Goal: Contribute content: Add original content to the website for others to see

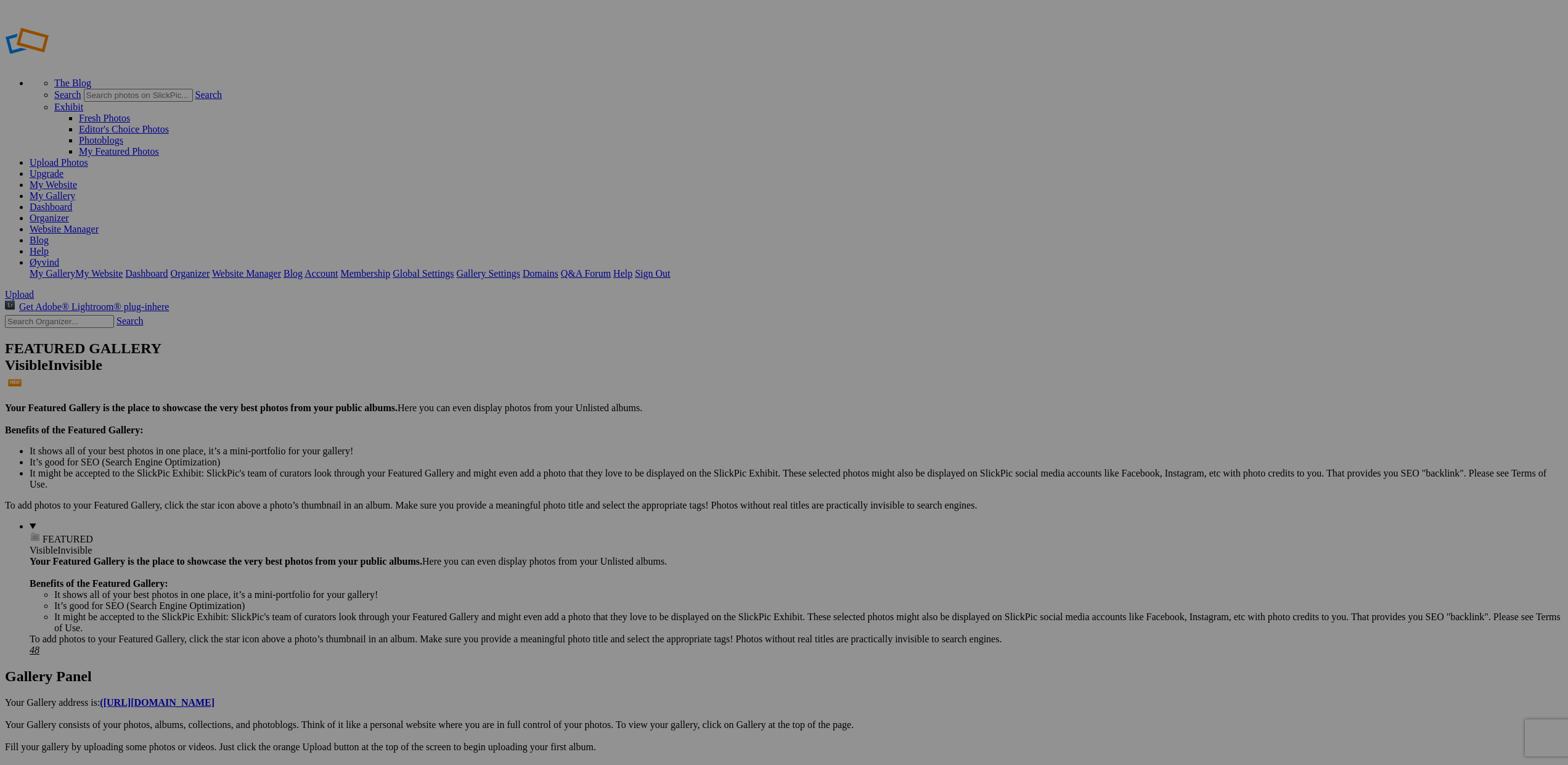
type input "Album-2025-08-26-1720"
click at [683, 447] on span "Close" at bounding box center [672, 451] width 22 height 10
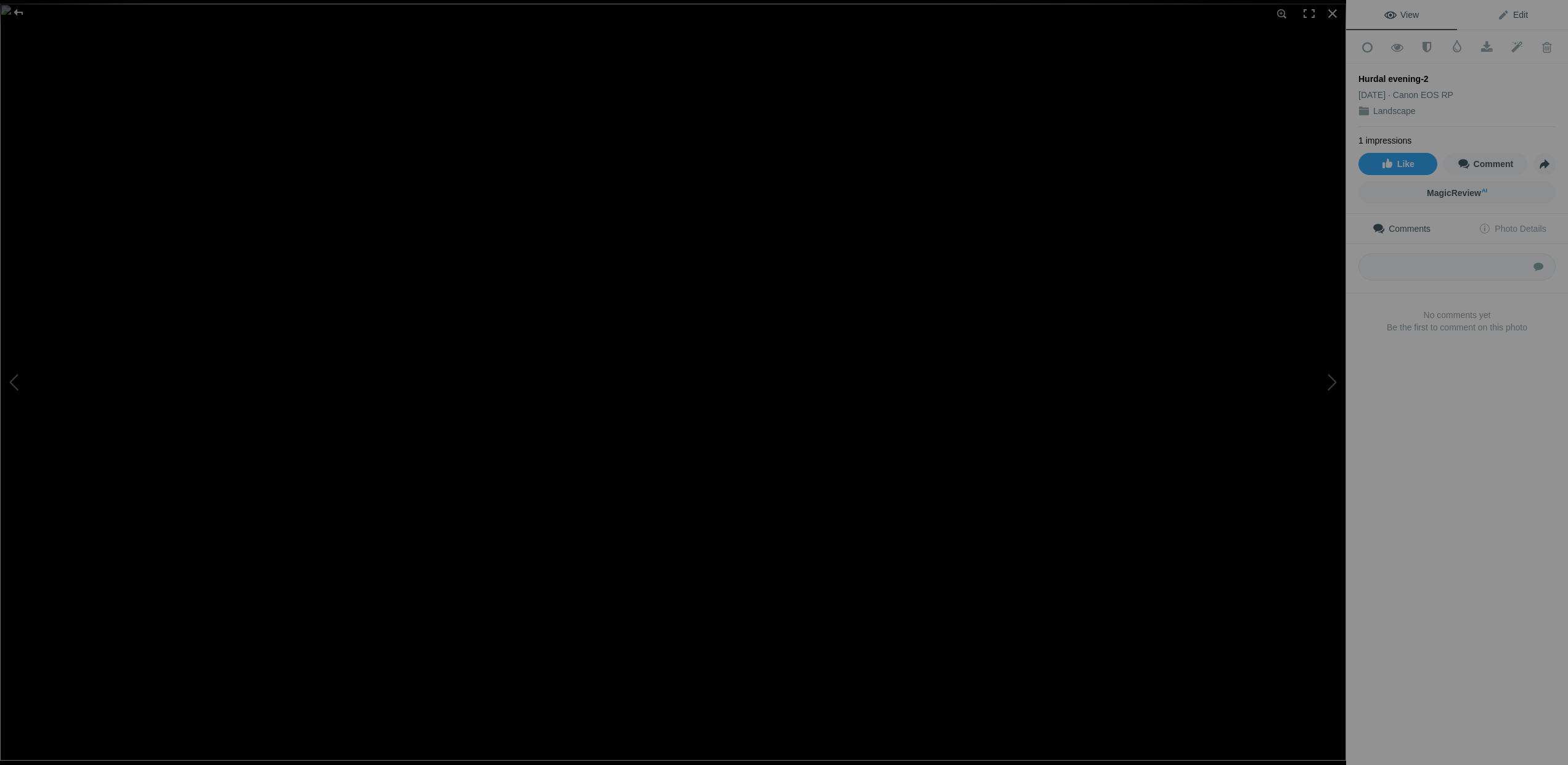
click at [1505, 17] on span "Edit" at bounding box center [1512, 14] width 31 height 10
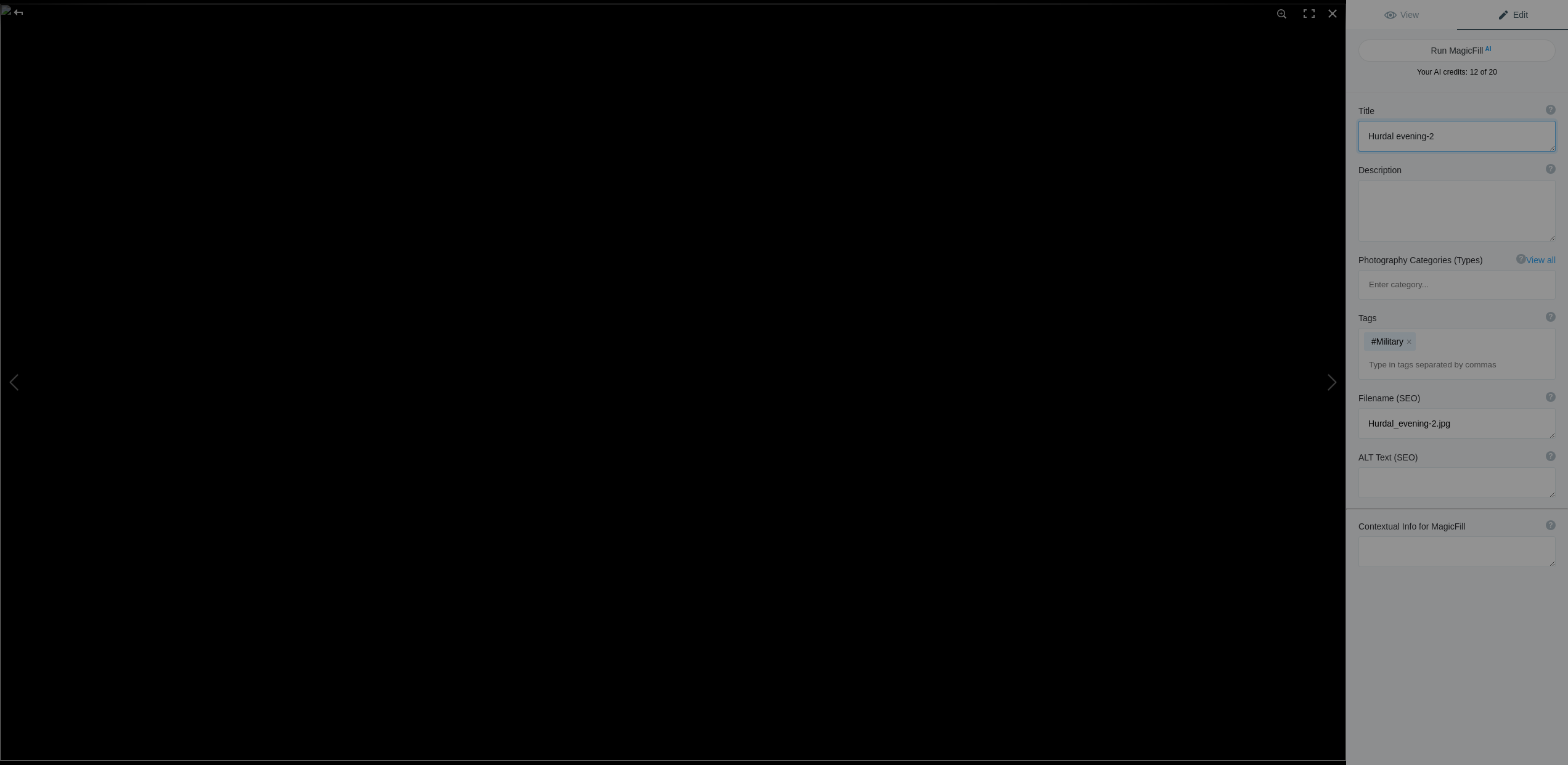
click at [1436, 136] on textarea at bounding box center [1457, 136] width 197 height 31
type textarea "Hurdal evening"
click at [1409, 337] on button "x" at bounding box center [1409, 341] width 9 height 9
type input "[GEOGRAPHIC_DATA]"
type input "Hurdal"
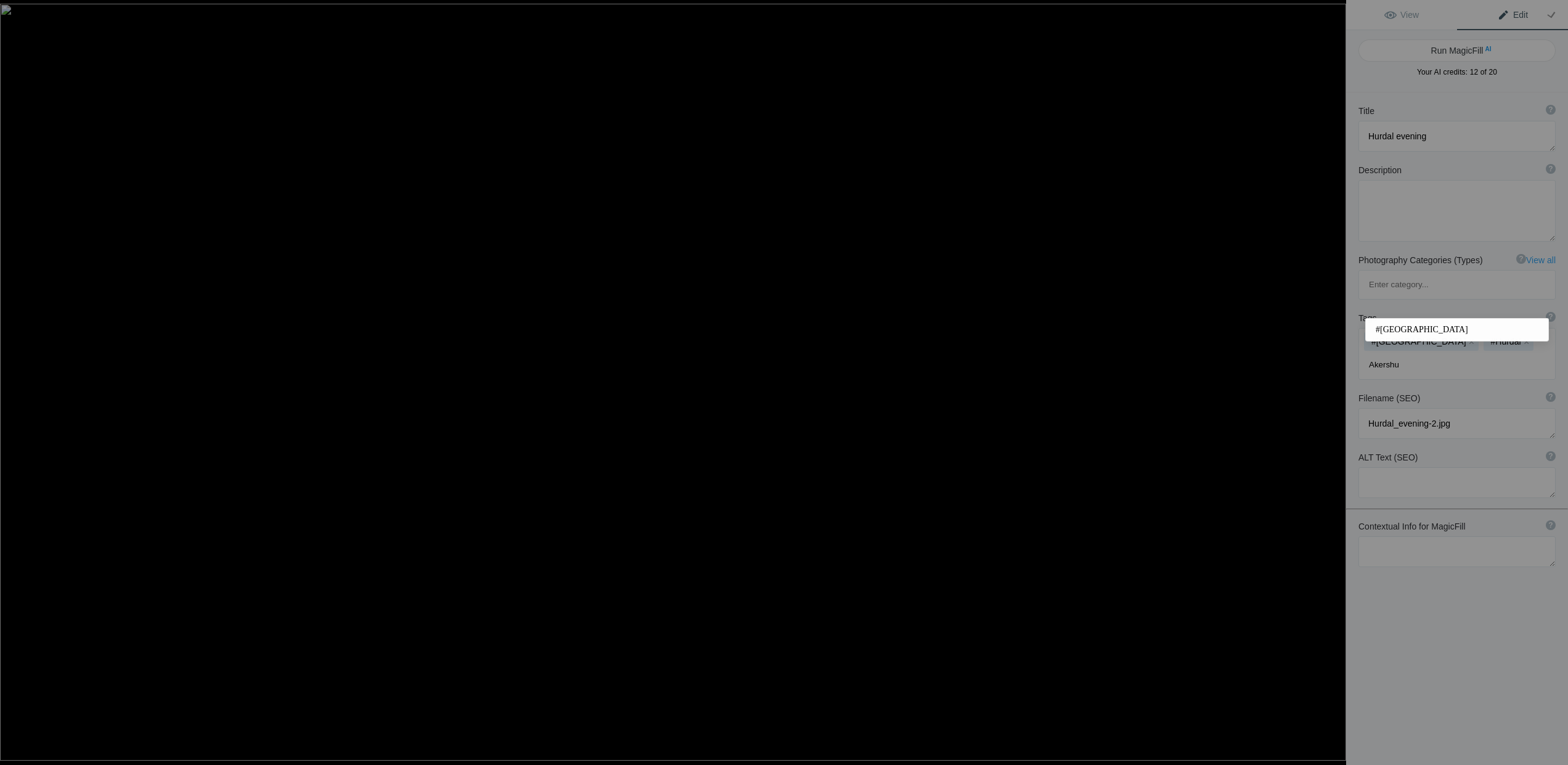
type input "[GEOGRAPHIC_DATA]"
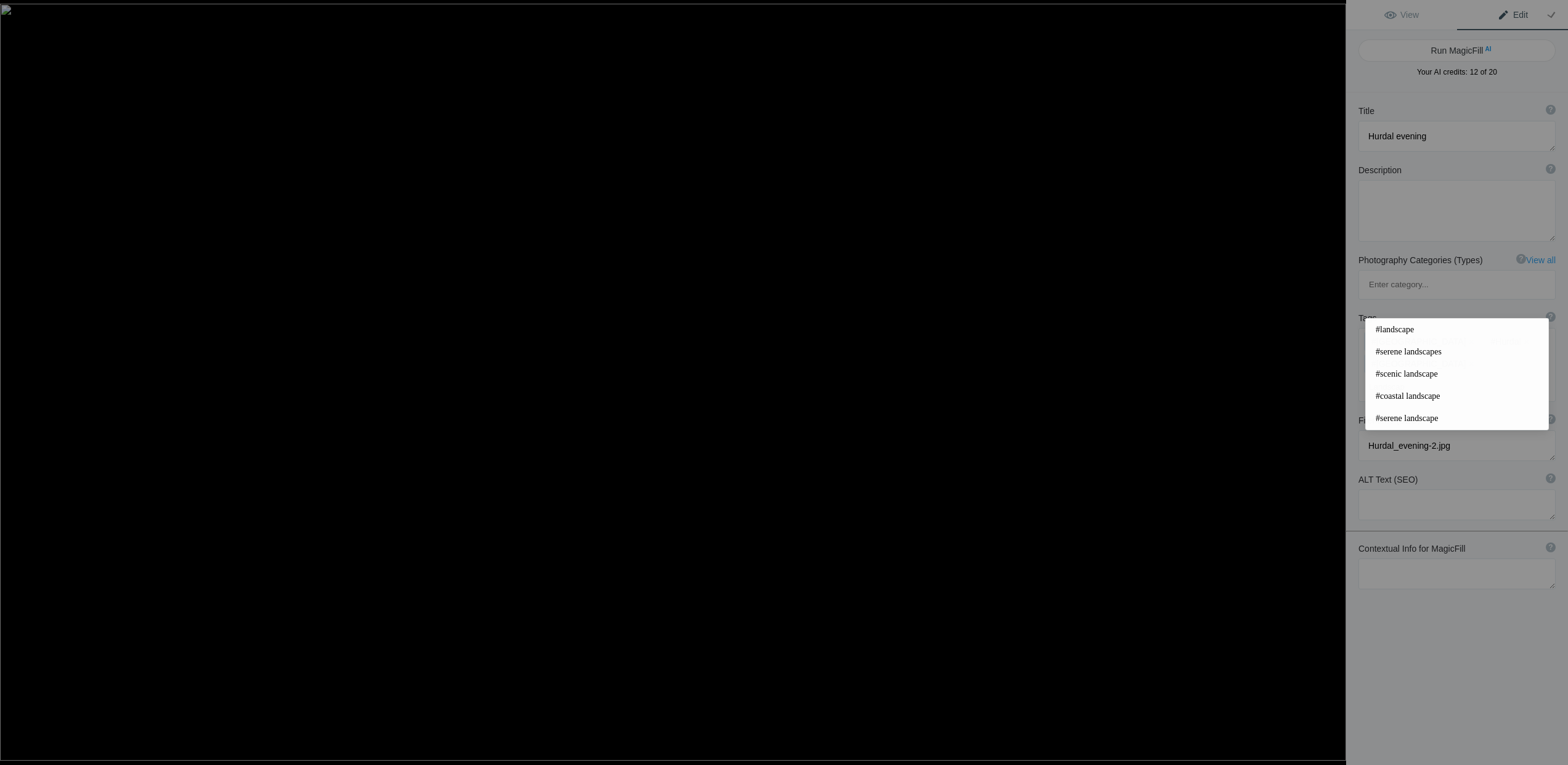
type input "Landscape"
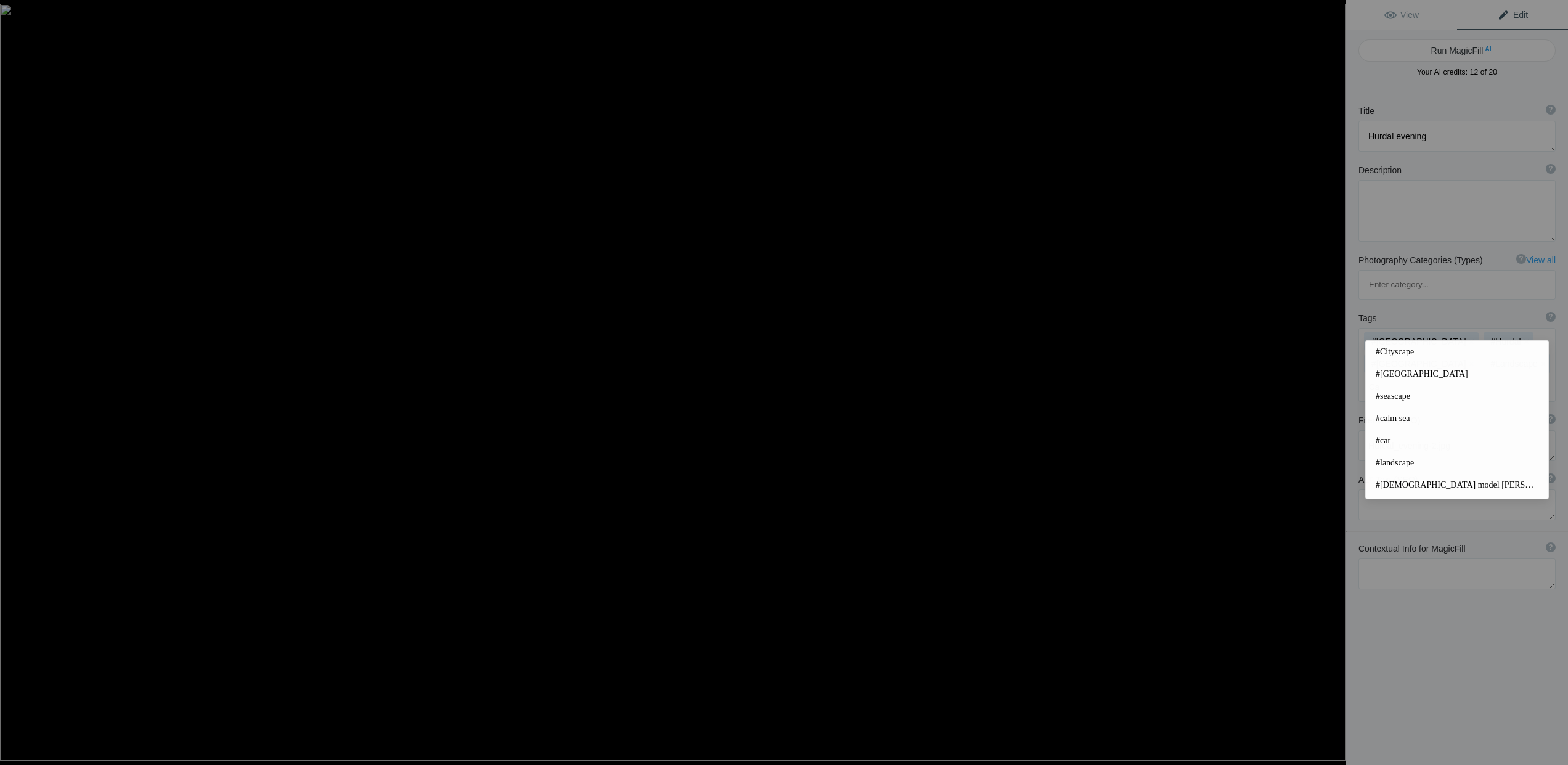
type input "C"
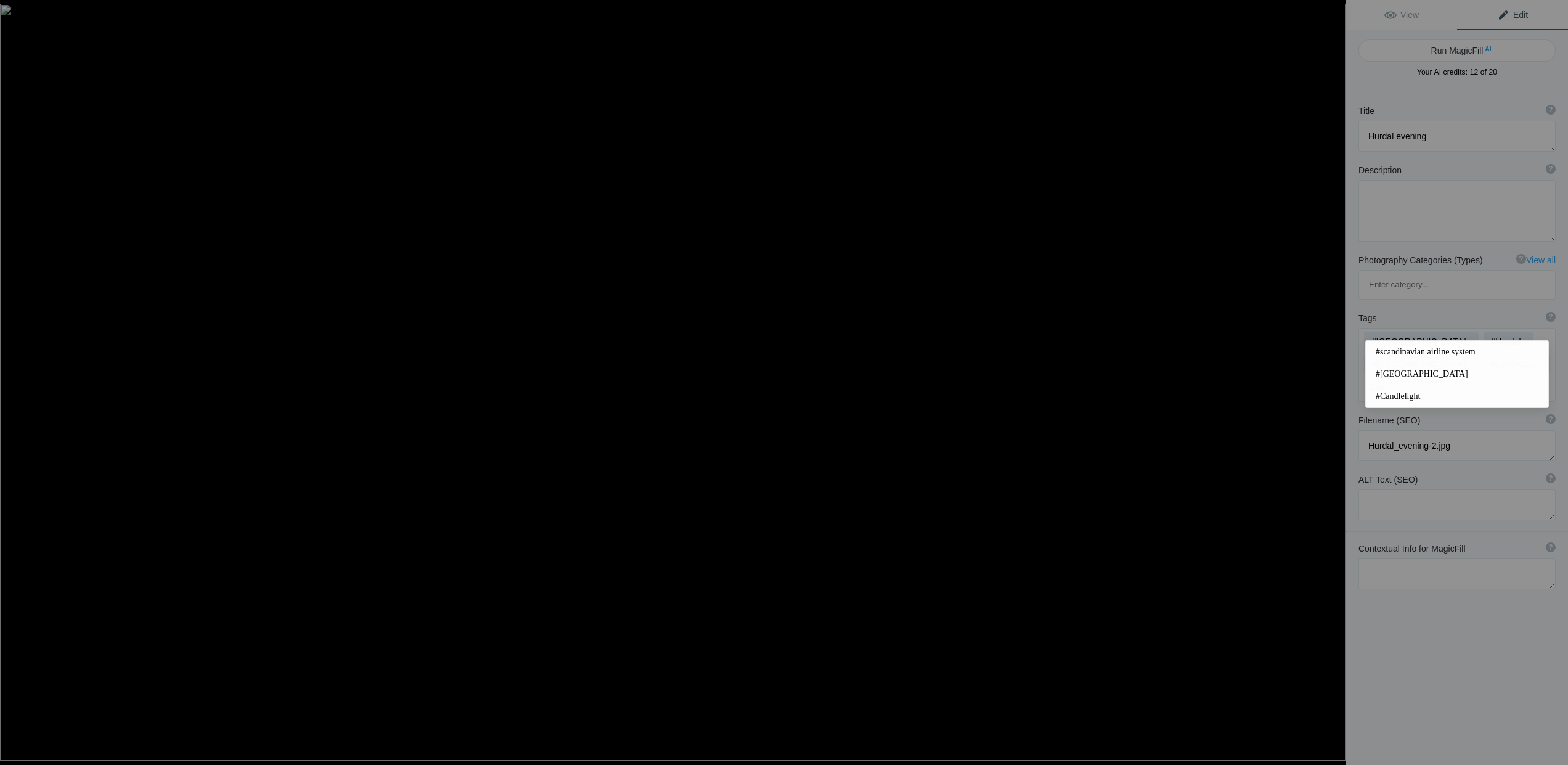
type input "[PERSON_NAME]"
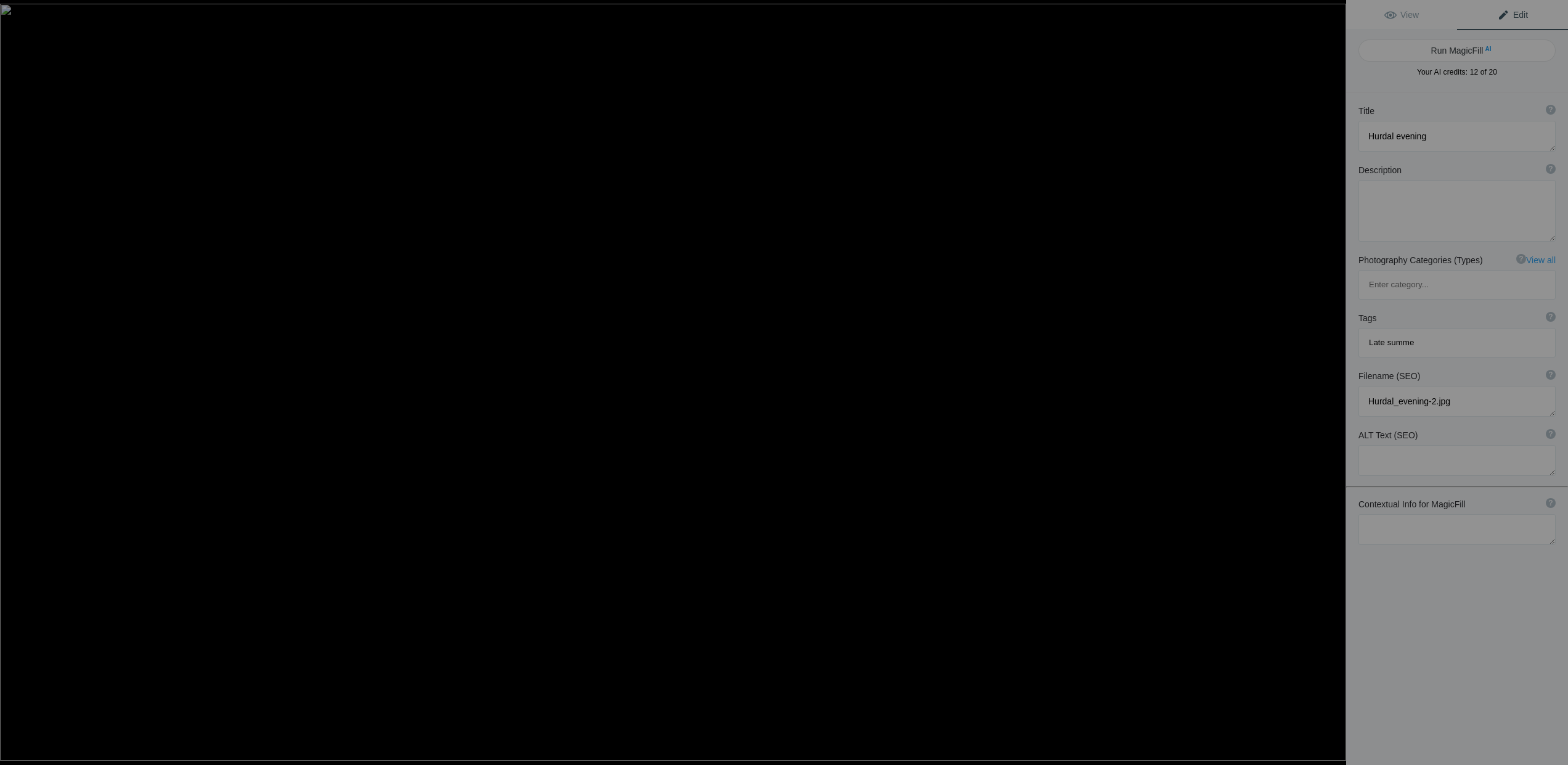
type input "Late summer"
type input "Evening"
type input "[PERSON_NAME]"
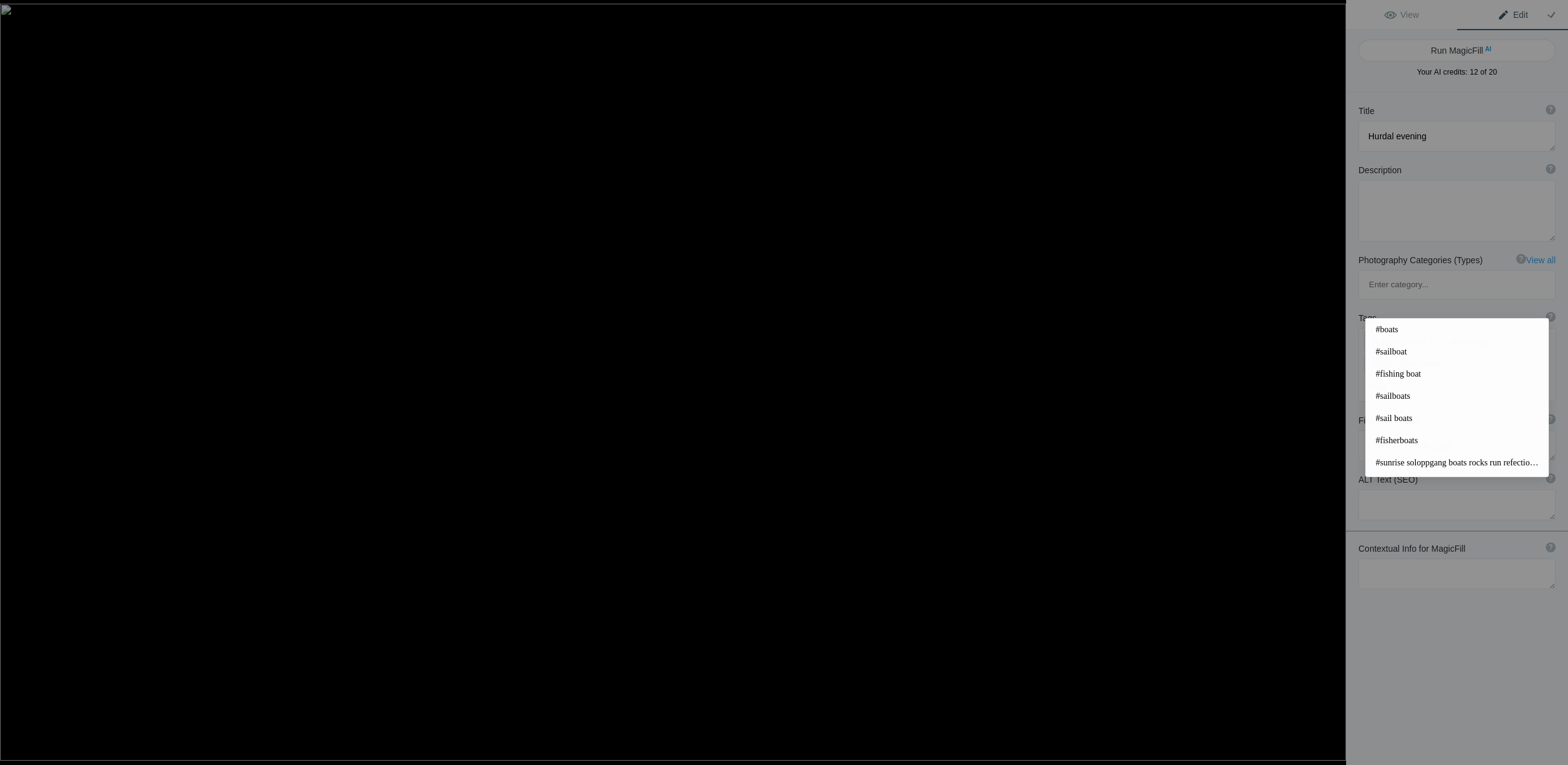
type input "Boats"
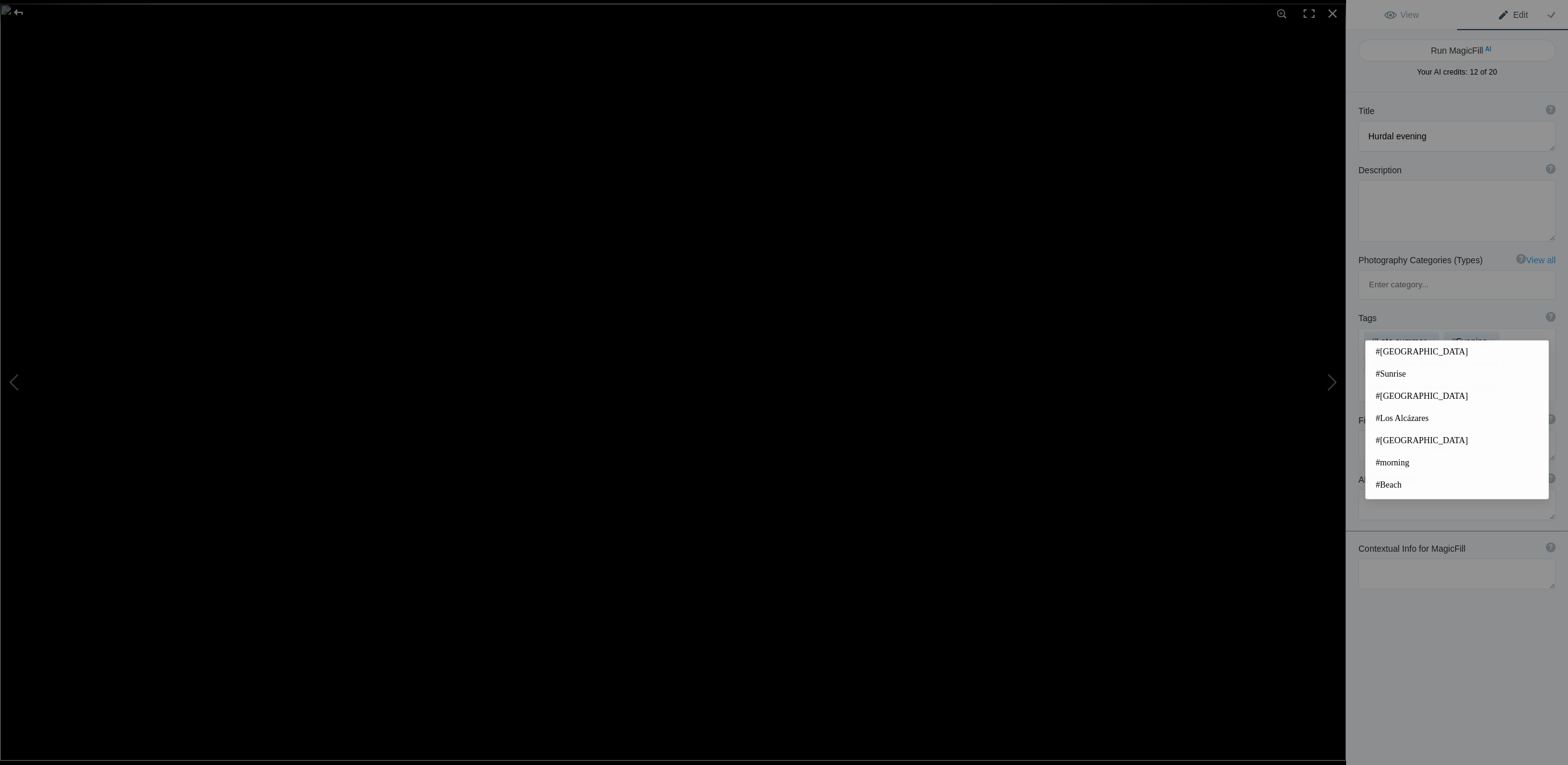
click at [1468, 576] on div "Title ? Photo title is one of the highest used Search Engine ranking criteria a…" at bounding box center [1457, 474] width 222 height 765
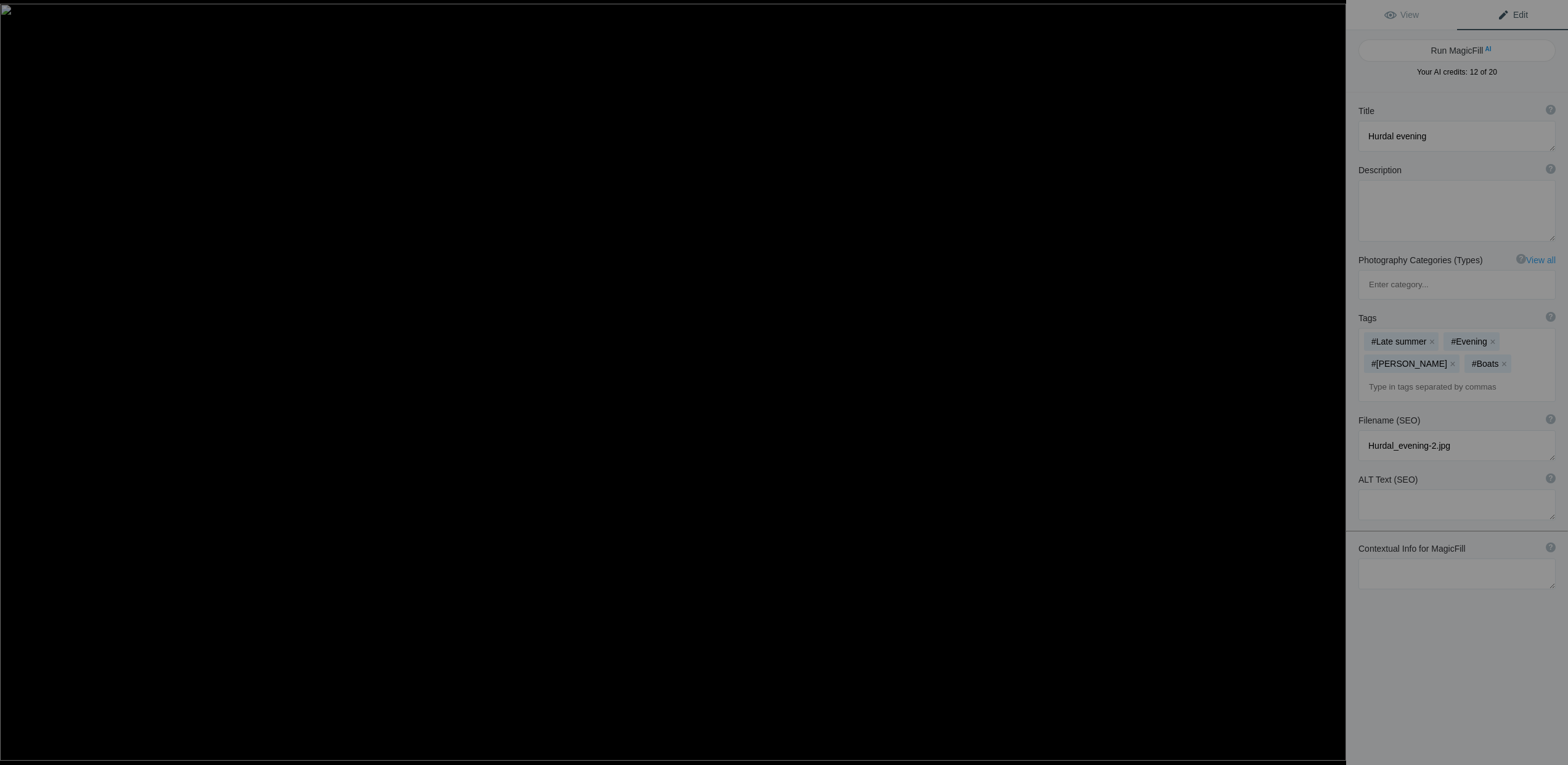
scroll to position [7, 0]
click at [1456, 41] on button "Run MagicFill AI" at bounding box center [1457, 44] width 197 height 22
type textarea "[PERSON_NAME] Evening by the Lake"
type textarea "Experience the tranquil beauty of [GEOGRAPHIC_DATA] during the evening hours. T…"
type textarea "serene-hurdal-evening-lake.jpg"
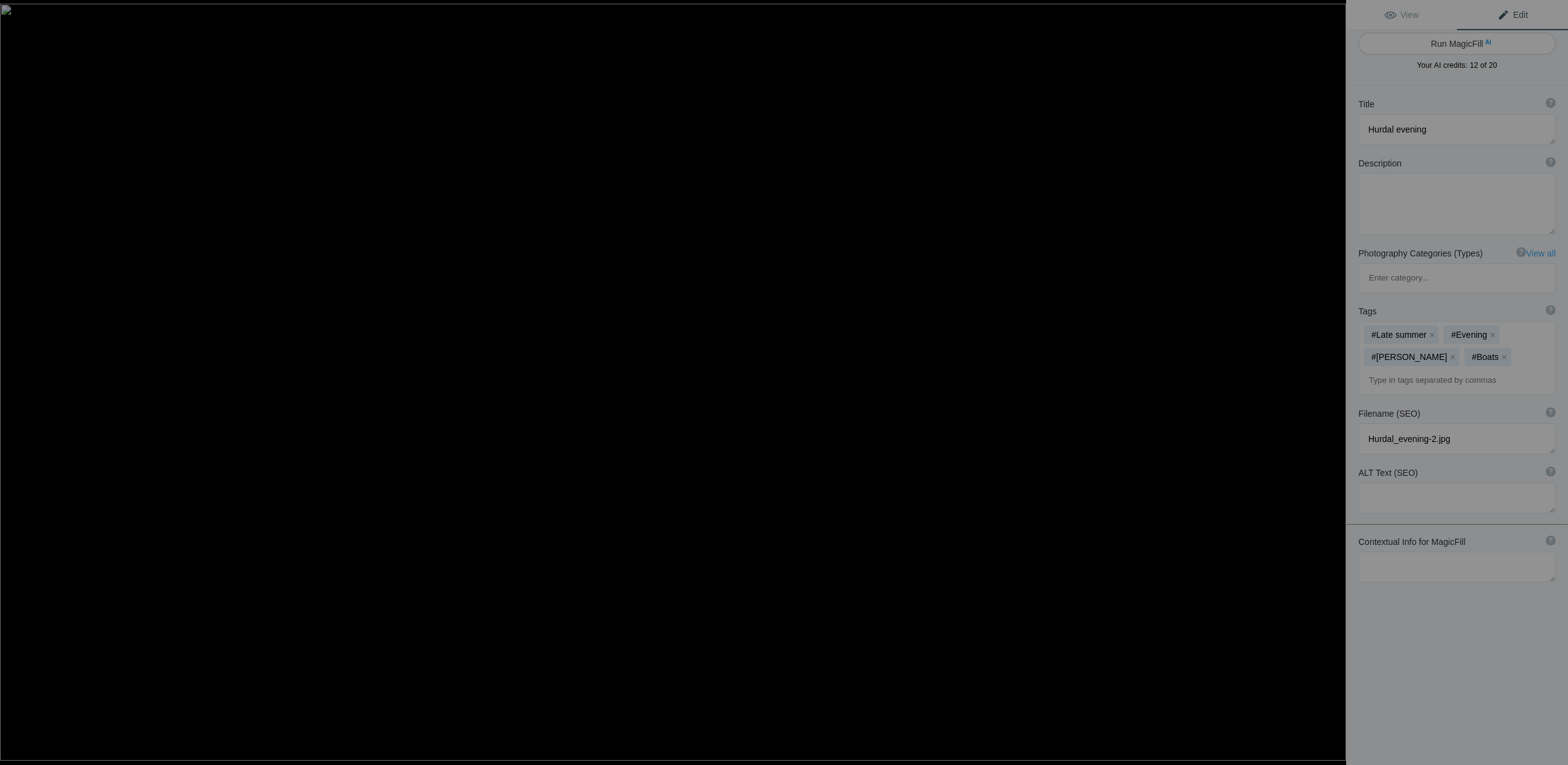
type textarea "A serene evening view of [GEOGRAPHIC_DATA], showcasing calm waters reflecting t…"
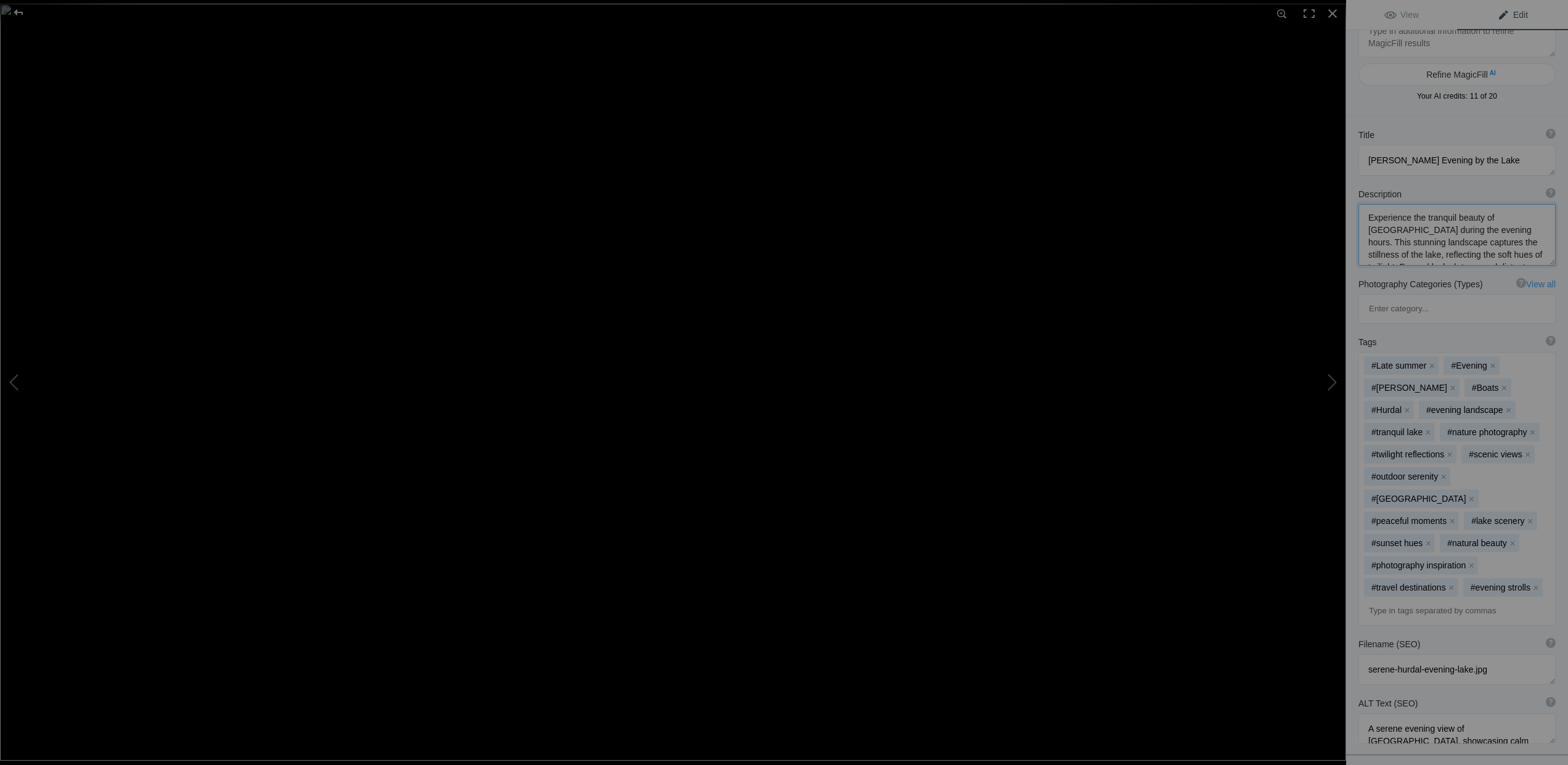
scroll to position [0, 0]
drag, startPoint x: 1492, startPoint y: 251, endPoint x: 1360, endPoint y: 214, distance: 137.1
click at [1360, 214] on textarea at bounding box center [1457, 234] width 197 height 61
click at [19, 10] on div at bounding box center [18, 12] width 45 height 25
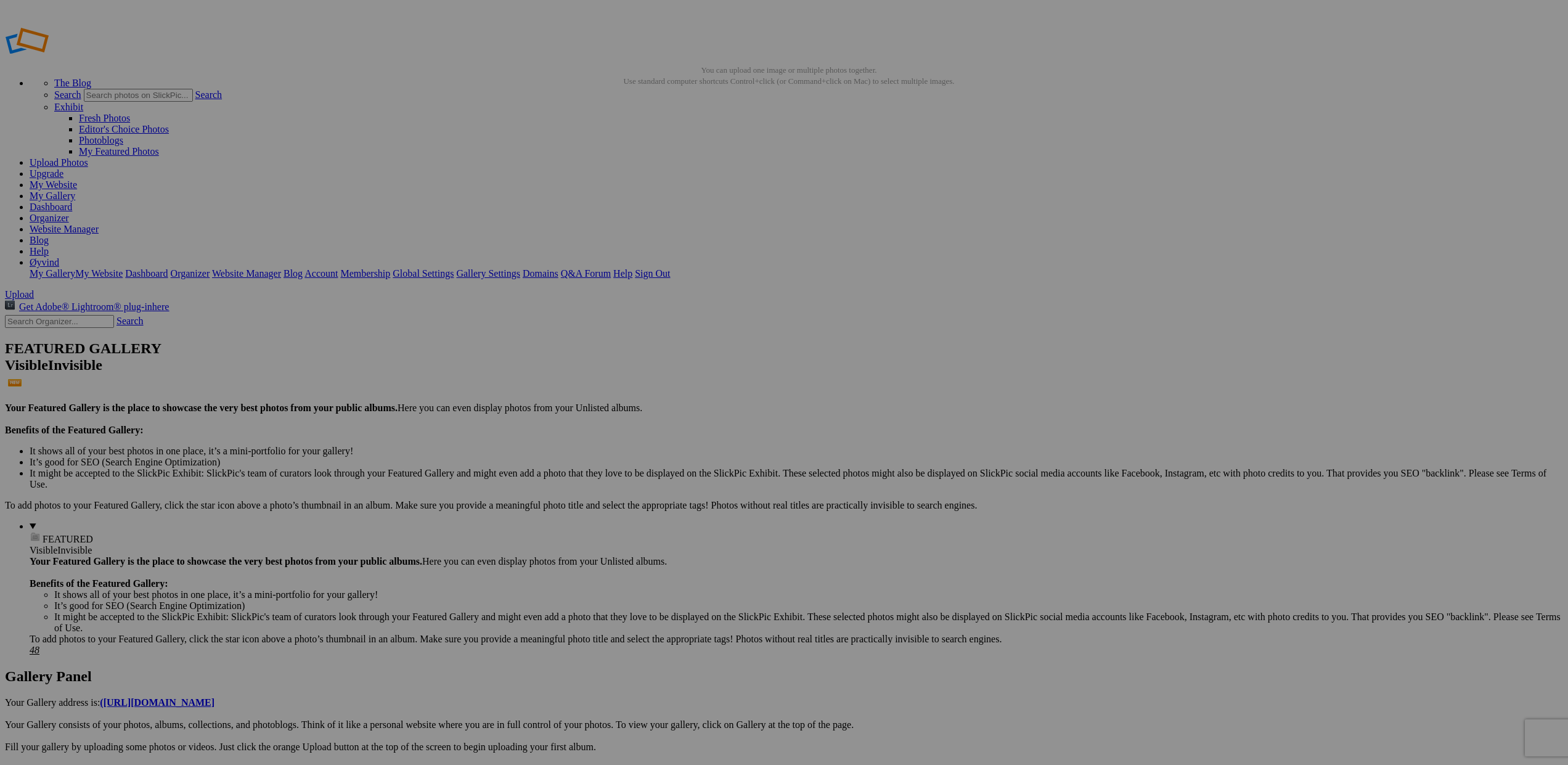
scroll to position [1, 0]
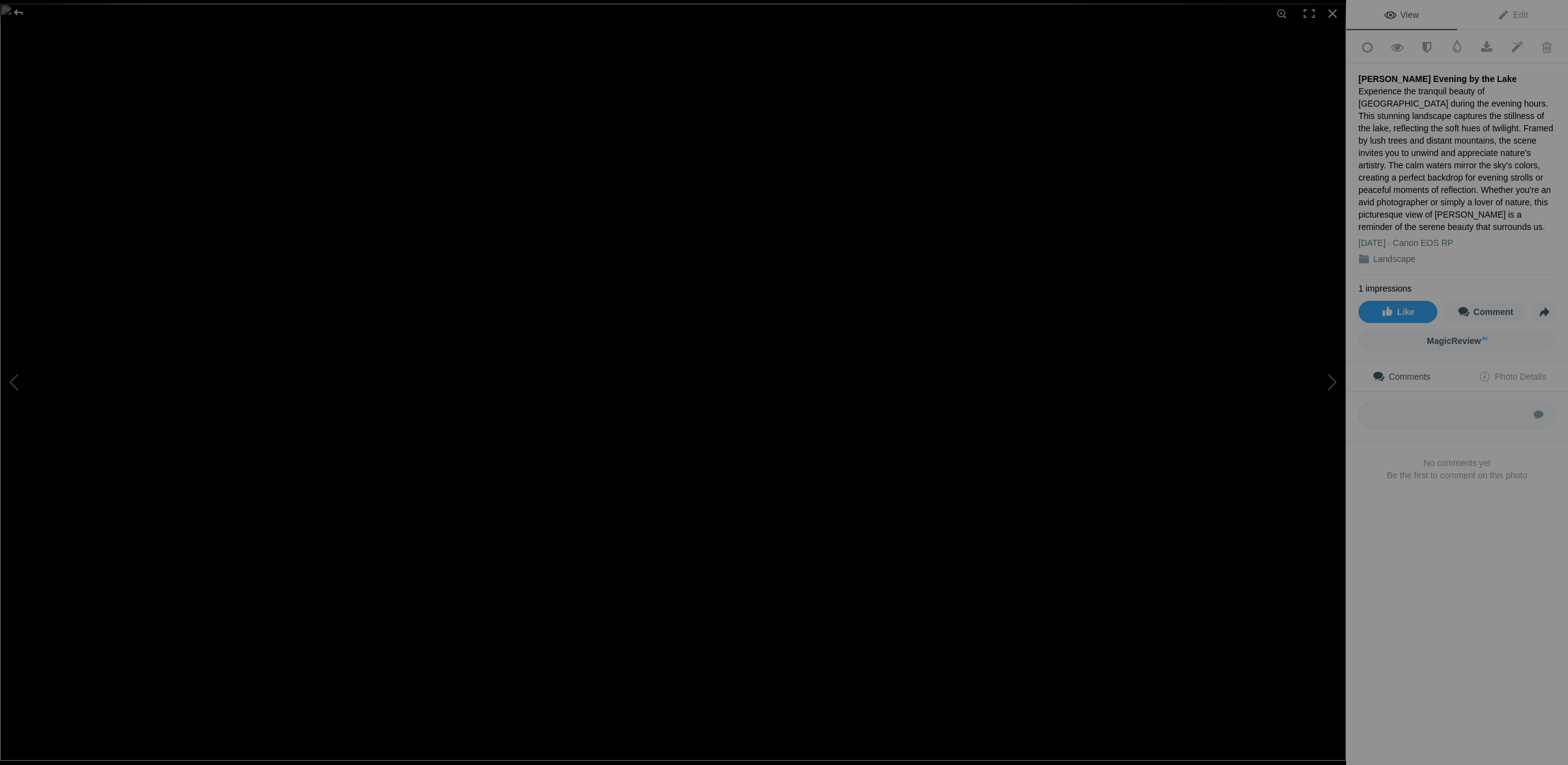
drag, startPoint x: 1493, startPoint y: 72, endPoint x: 1357, endPoint y: 77, distance: 136.1
click at [1357, 77] on div "Add to Quick Collection Remove from Quick Collection Hide from Public View Unhi…" at bounding box center [1457, 276] width 222 height 492
copy div "[PERSON_NAME] Evening by the Lake"
